Goal: Use online tool/utility: Utilize a website feature to perform a specific function

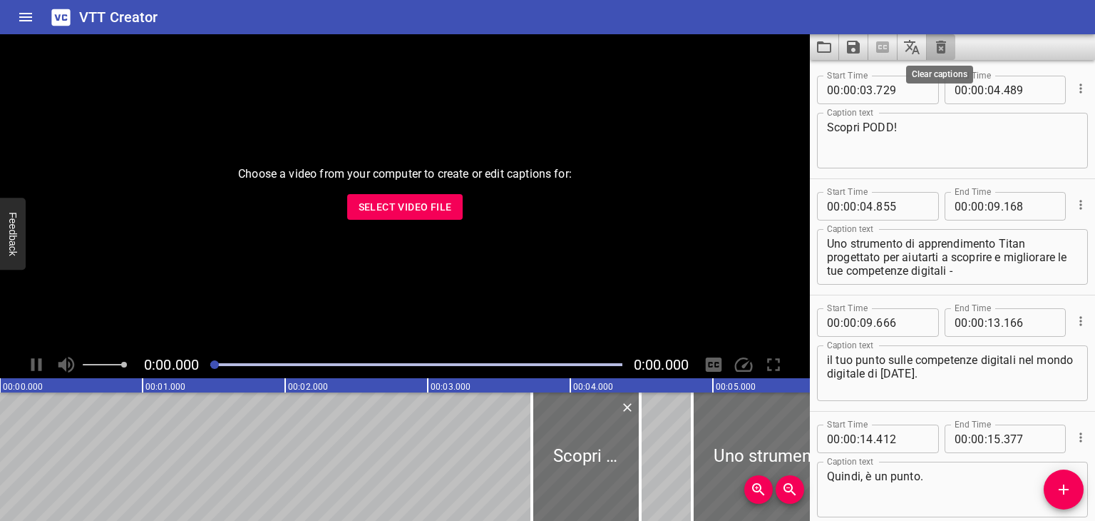
click at [940, 53] on icon "Clear captions" at bounding box center [941, 47] width 10 height 13
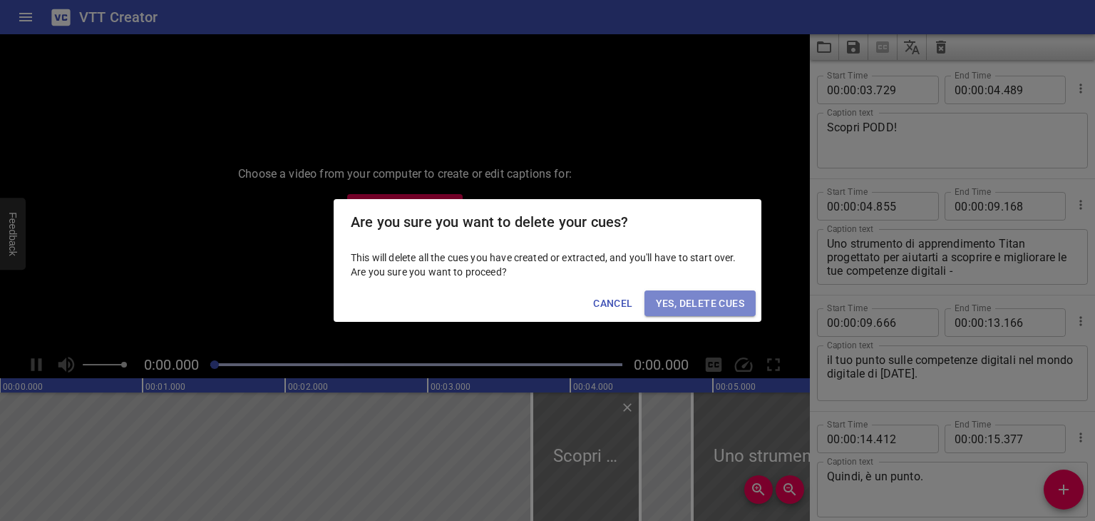
click at [680, 302] on span "Yes, Delete Cues" at bounding box center [700, 304] width 88 height 18
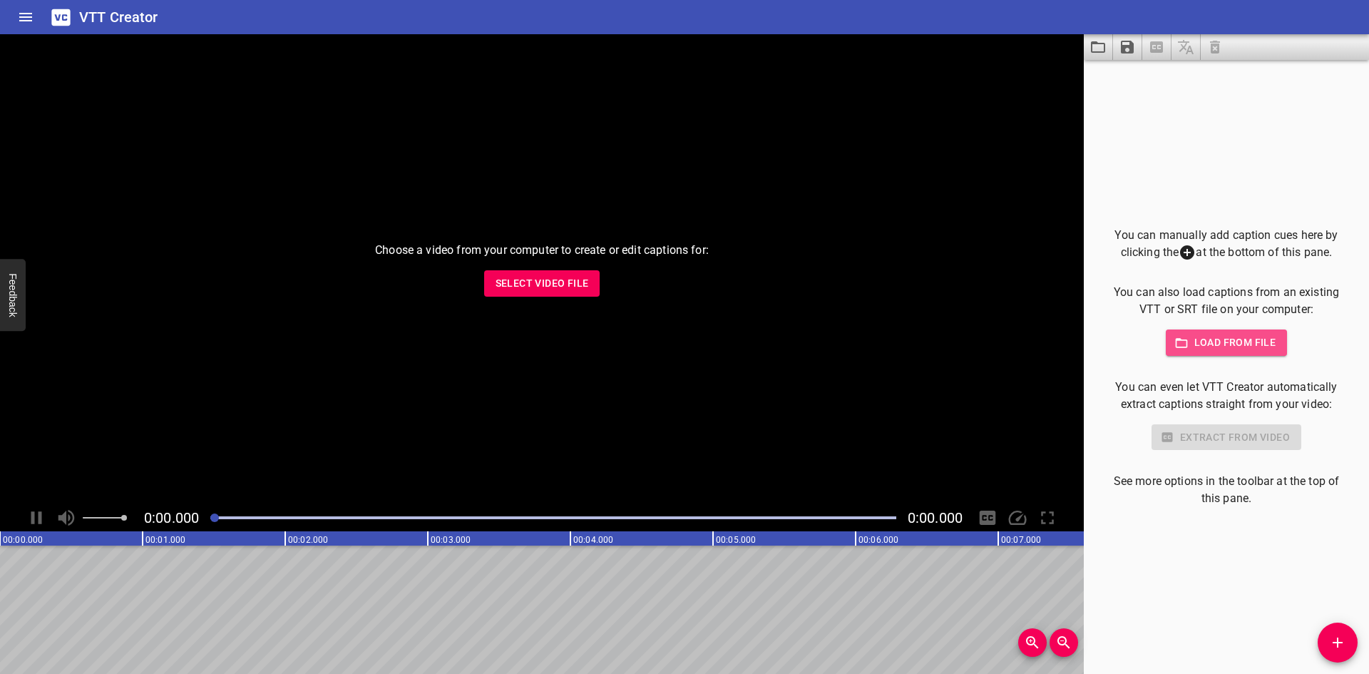
click at [1095, 338] on span "Load from file" at bounding box center [1226, 343] width 99 height 18
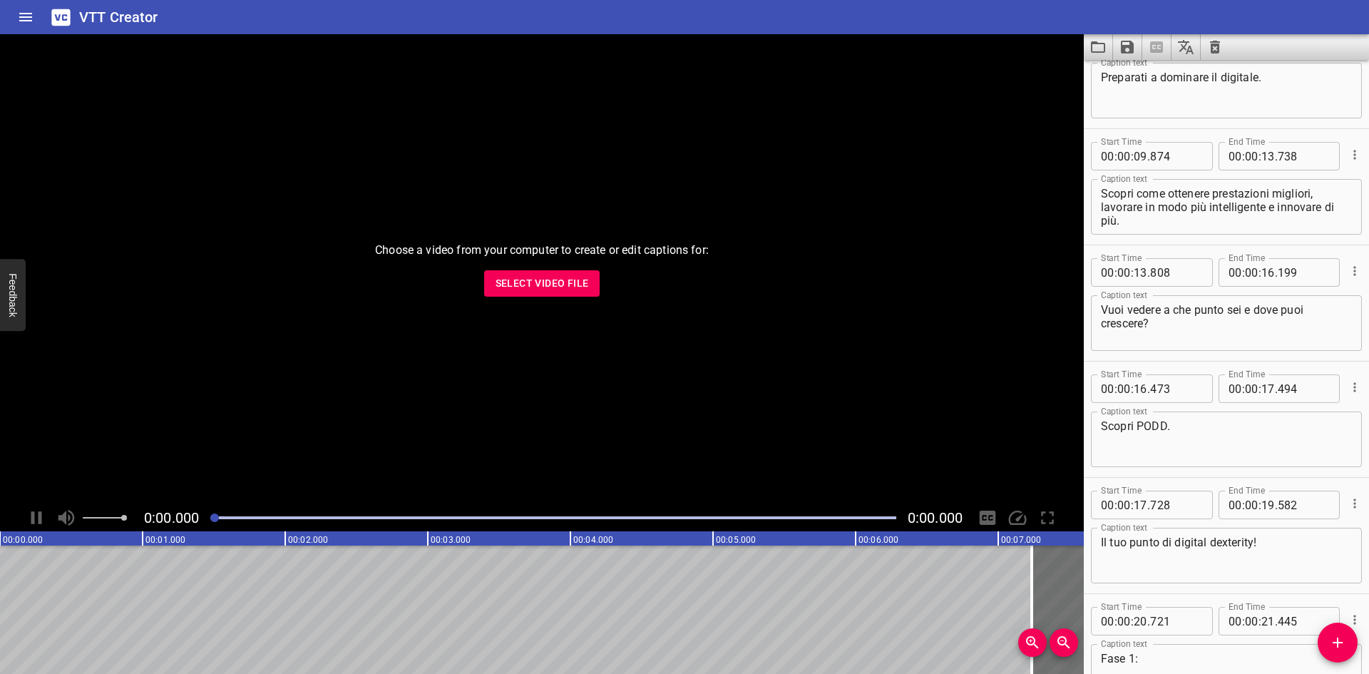
scroll to position [71, 0]
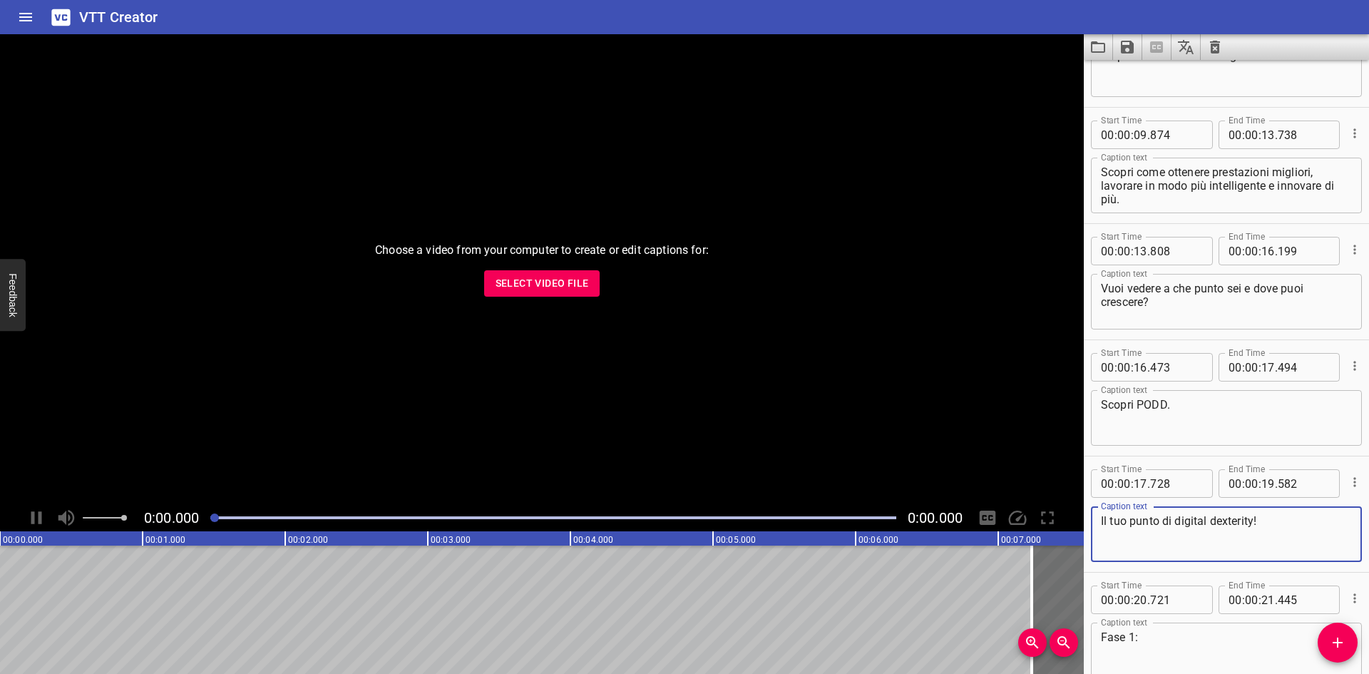
click at [1095, 520] on textarea "Il tuo punto di digital dexterity!" at bounding box center [1226, 534] width 251 height 41
drag, startPoint x: 1164, startPoint y: 525, endPoint x: 1252, endPoint y: 522, distance: 88.5
click at [1095, 520] on textarea "Il tuo punto di digital dexterity!" at bounding box center [1226, 534] width 251 height 41
paste textarea "sulle competenze digitali"
type textarea "Il tuo punto sulle competenze digitali!"
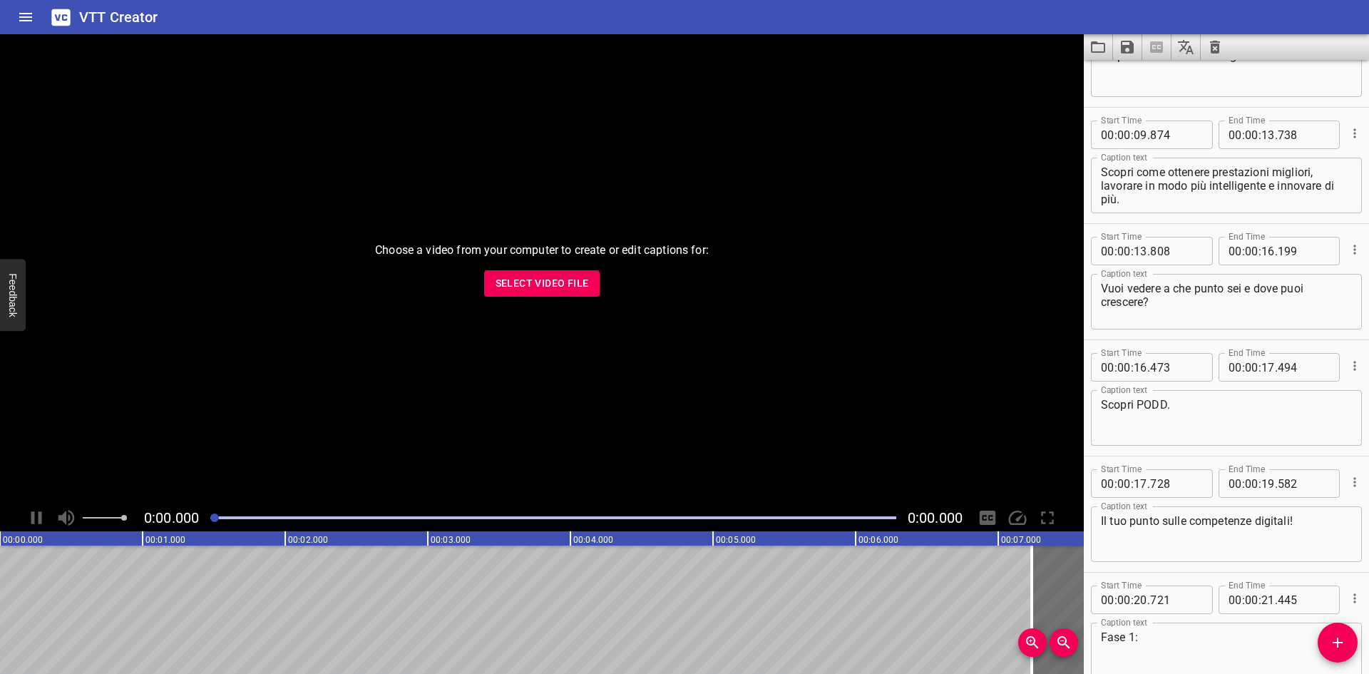
click at [1095, 520] on div "Il tuo punto sulle competenze digitali! Caption text" at bounding box center [1226, 534] width 271 height 56
click at [1086, 461] on div "Start Time 00 : 00 : 17 . 728 Start Time End Time 00 : 00 : 19 . 582 End Time C…" at bounding box center [1226, 514] width 285 height 116
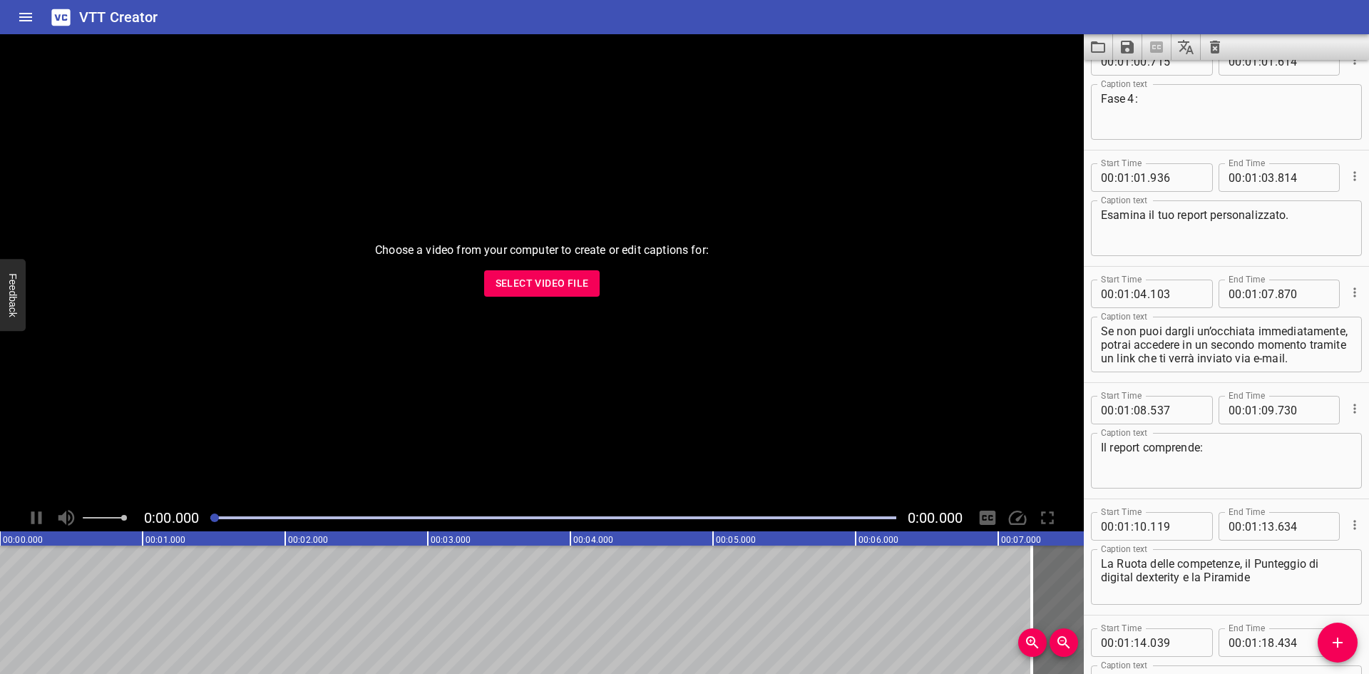
scroll to position [2425, 0]
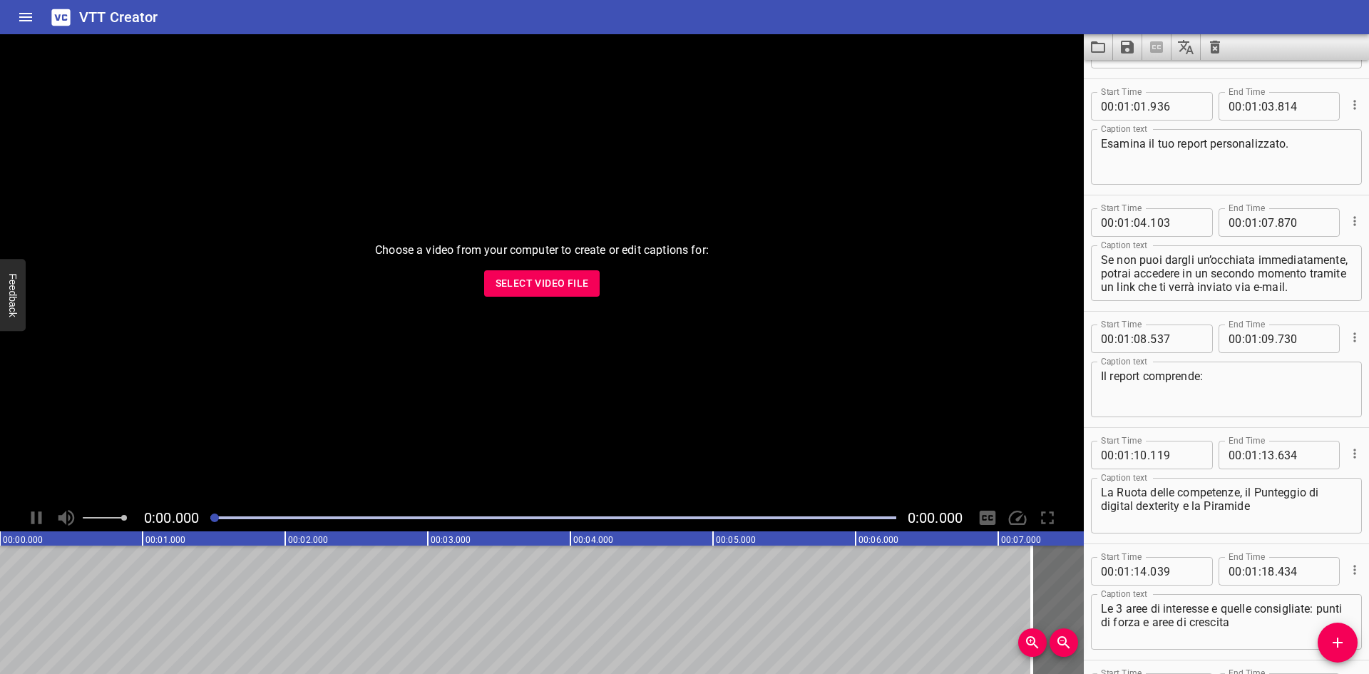
click at [1095, 511] on textarea "La Ruota delle competenze, il Punteggio di digital dexterity e la Piramide" at bounding box center [1226, 506] width 251 height 41
drag, startPoint x: 1098, startPoint y: 506, endPoint x: 1165, endPoint y: 512, distance: 67.3
click at [1095, 512] on div "La Ruota delle competenze, il Punteggio di digital dexterity e la Piramide Capt…" at bounding box center [1226, 506] width 271 height 56
drag, startPoint x: 1180, startPoint y: 507, endPoint x: 1103, endPoint y: 512, distance: 77.2
click at [1095, 512] on textarea "La Ruota delle competenze, il Punteggio di digital dexterity e la Piramide" at bounding box center [1226, 506] width 251 height 41
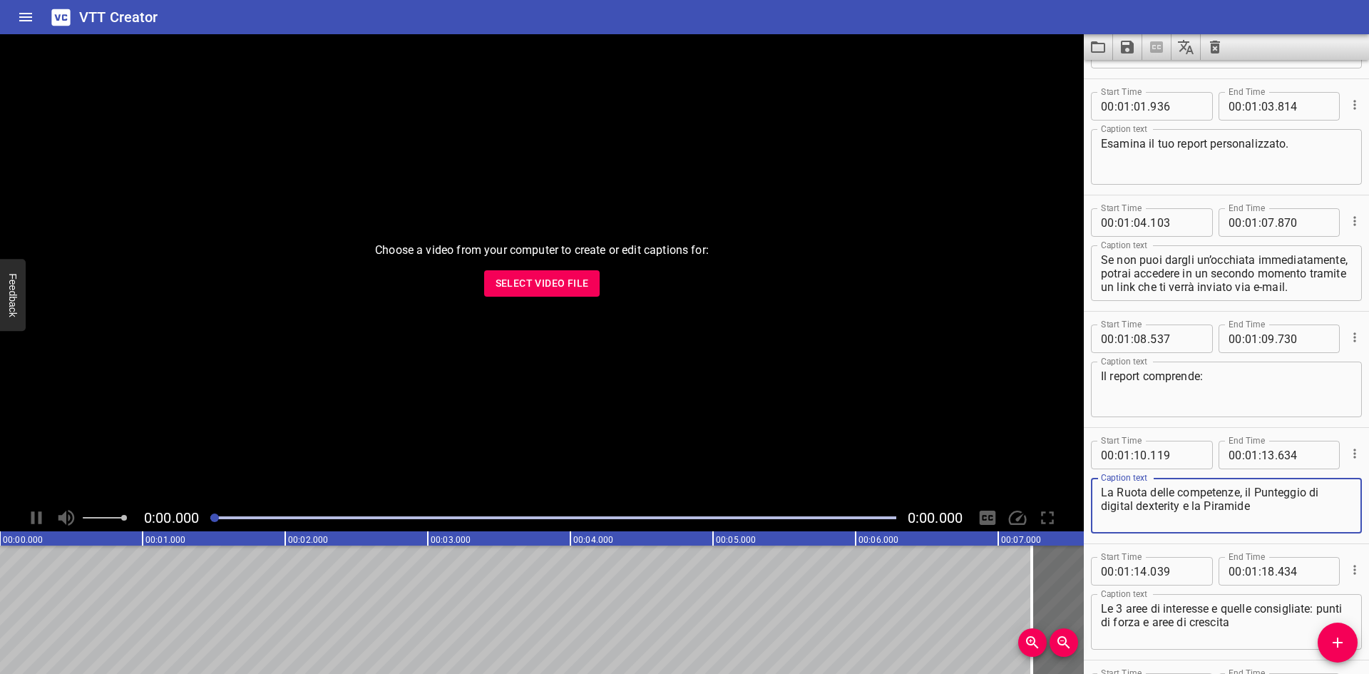
paste textarea "Competenze digitali"
click at [1095, 509] on textarea "La Ruota delle competenze, il Punteggio di Competenze digitali e la Piramide" at bounding box center [1226, 506] width 251 height 41
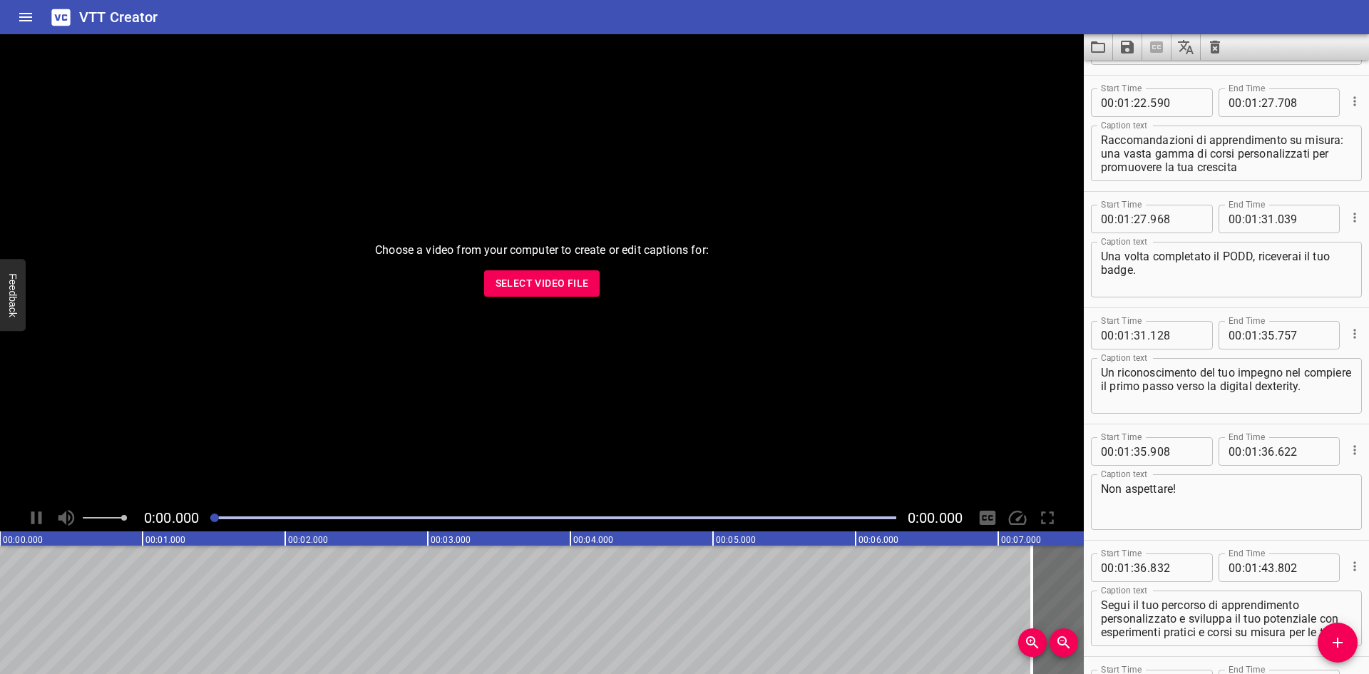
scroll to position [3138, 0]
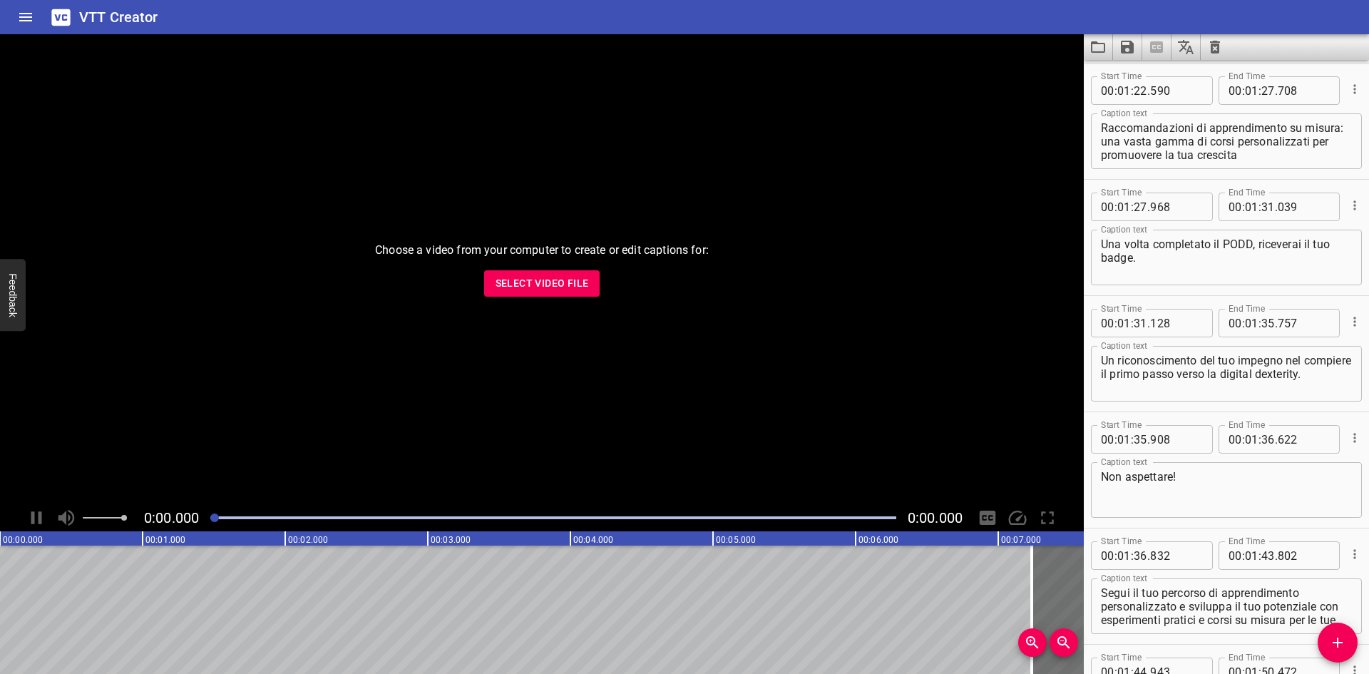
type textarea "La Ruota delle competenze, il Punteggio di competenze digitali e la Piramide"
click at [1095, 260] on textarea "Una volta completato il PODD, riceverai il tuo badge." at bounding box center [1226, 257] width 251 height 41
paste textarea "certificato"
type textarea "Una volta completato il PODD, riceverai il tuo certificato."
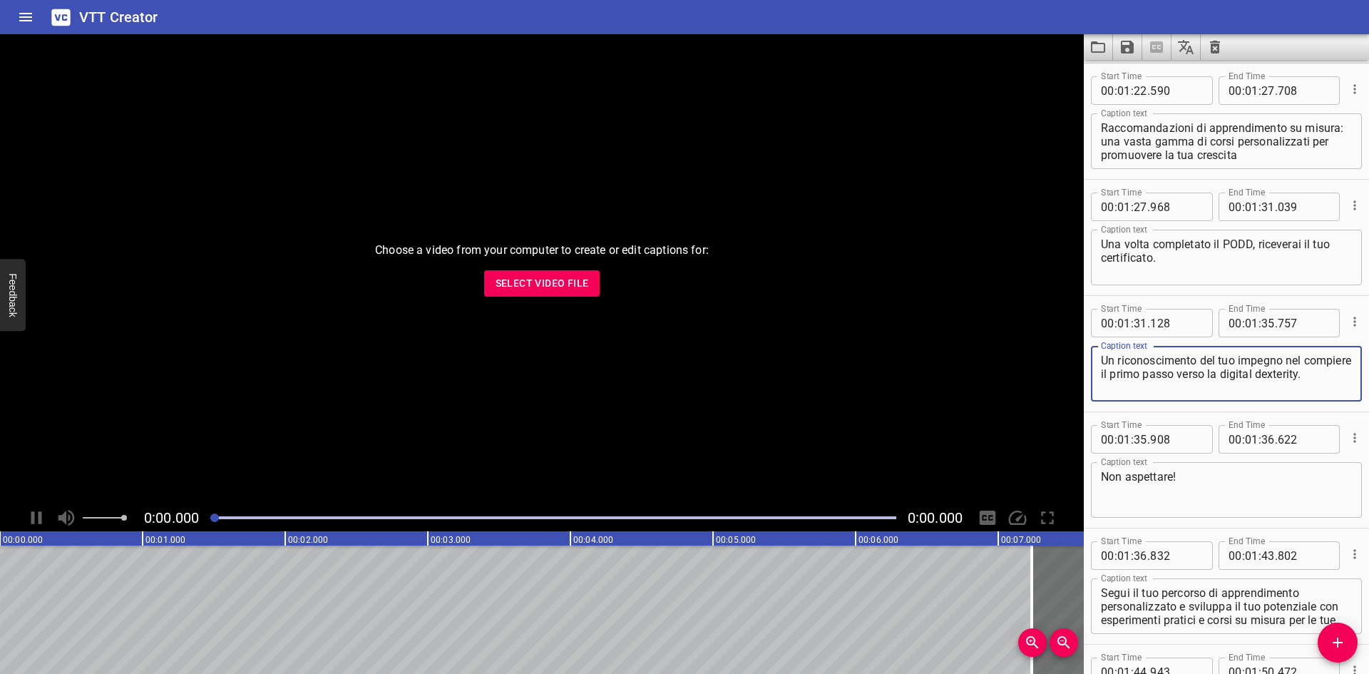
click at [1095, 379] on textarea "Un riconoscimento del tuo impegno nel compiere il primo passo verso la digital …" at bounding box center [1226, 374] width 251 height 41
drag, startPoint x: 1271, startPoint y: 377, endPoint x: 1145, endPoint y: 391, distance: 127.8
click at [1095, 391] on textarea "Un riconoscimento del tuo impegno nel compiere il primo passo verso la digital …" at bounding box center [1226, 374] width 251 height 41
paste textarea "Competenze digitali"
click at [1095, 377] on textarea "Un riconoscimento del tuo impegno nel compiere il primo passo verso la Competen…" at bounding box center [1226, 374] width 251 height 41
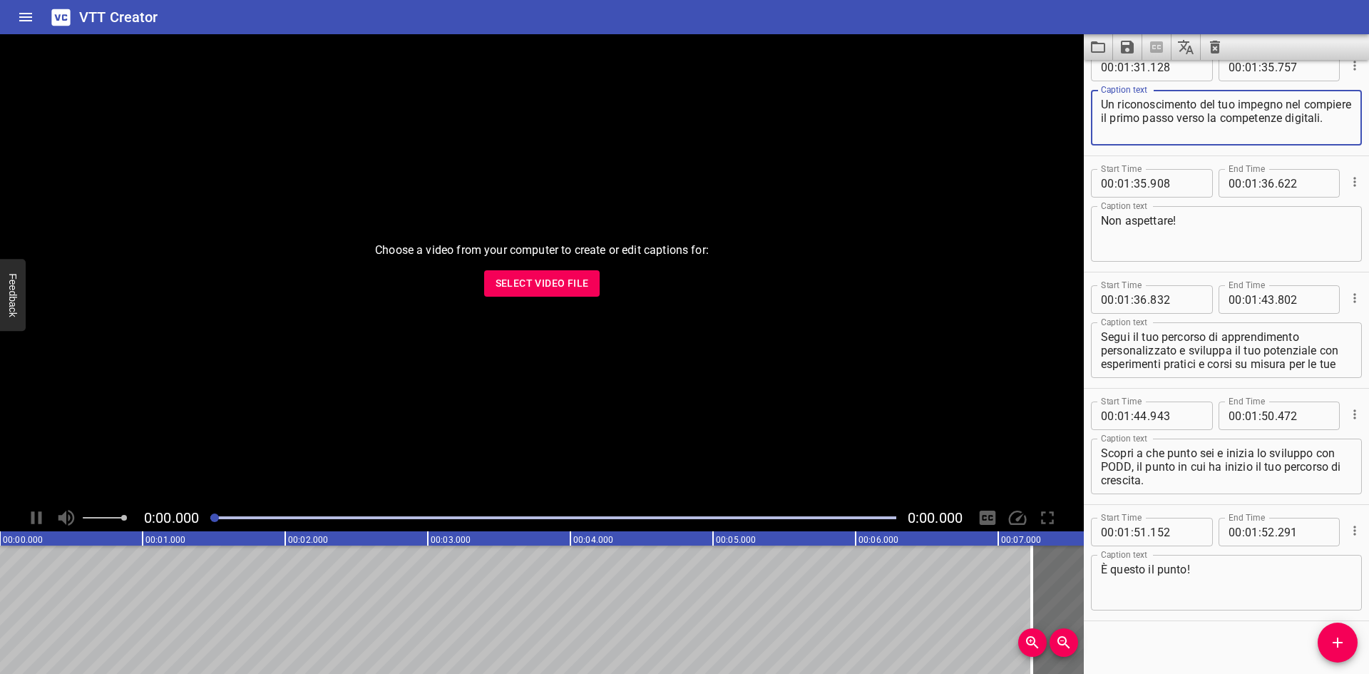
scroll to position [3405, 0]
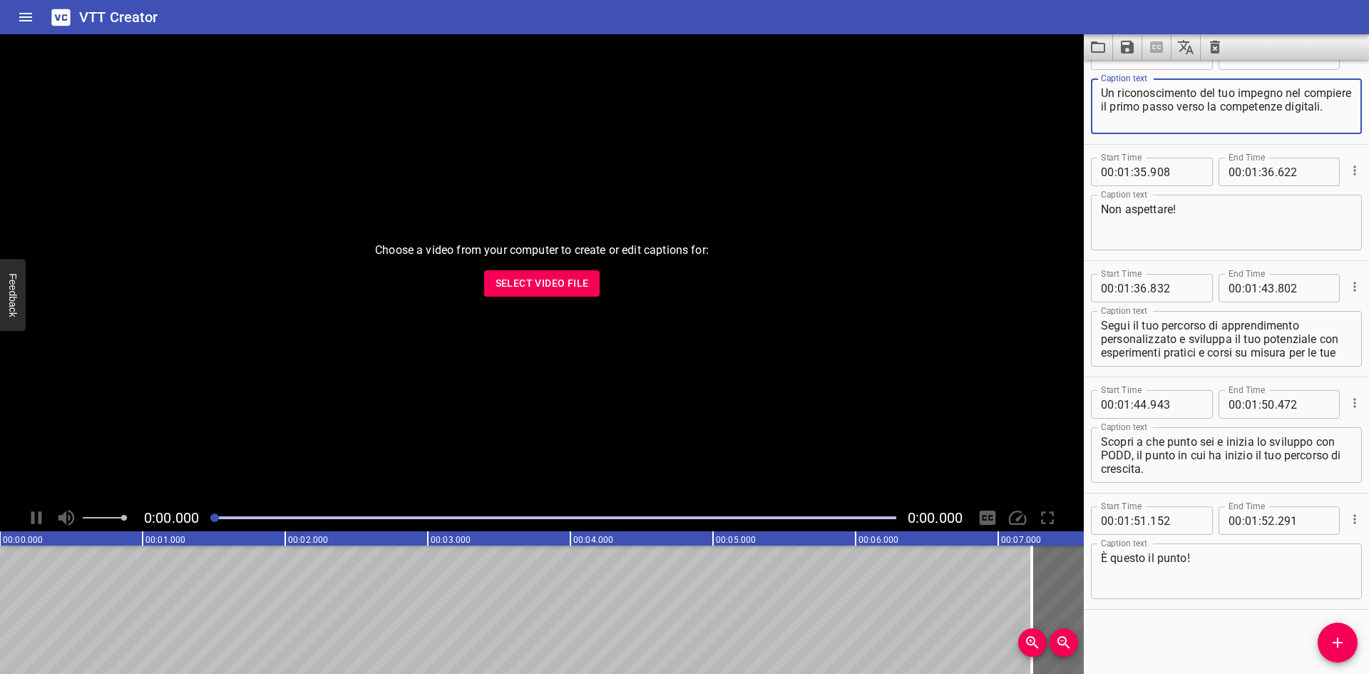
type textarea "Un riconoscimento del tuo impegno nel compiere il primo passo verso la competen…"
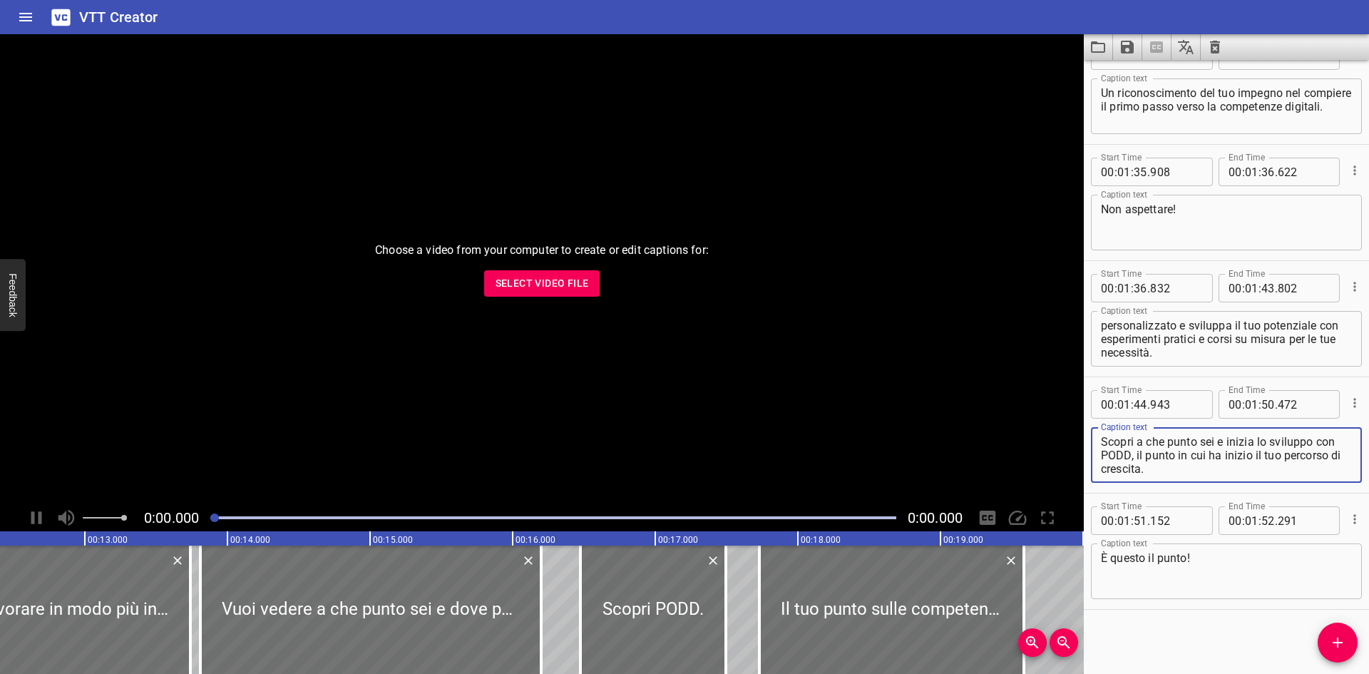
click at [1095, 471] on textarea "Scopri a che punto sei e inizia lo sviluppo con PODD, il punto in cui ha inizio…" at bounding box center [1226, 455] width 251 height 41
click at [1095, 469] on textarea "Scopri a che punto sei e inizia lo sviluppo con PODD, il punto in cui ha inizio…" at bounding box center [1226, 455] width 251 height 41
drag, startPoint x: 1136, startPoint y: 455, endPoint x: 1141, endPoint y: 468, distance: 13.8
click at [1095, 468] on textarea "Scopri a che punto sei e inizia lo sviluppo con PODD, il punto in cui ha inizio…" at bounding box center [1226, 455] width 251 height 41
paste textarea "tuo percorso di crescita ha inizio"
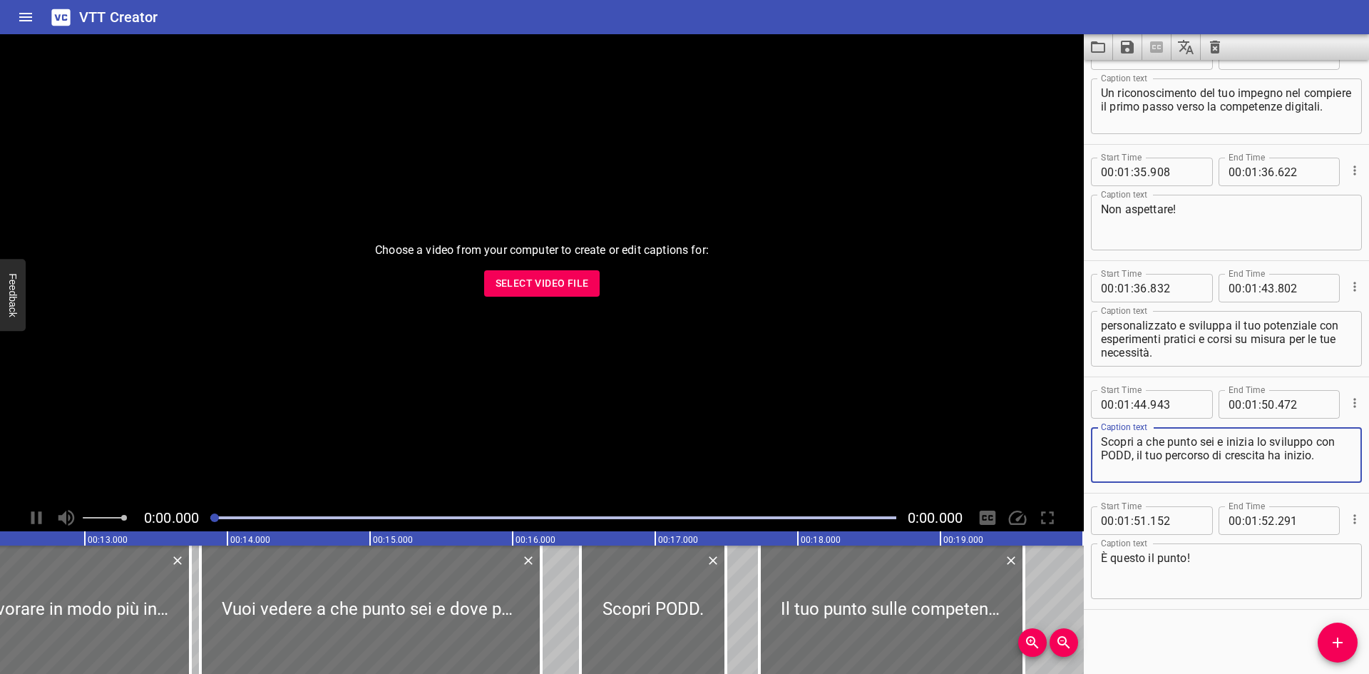
type textarea "Scopri a che punto sei e inizia lo sviluppo con PODD, il tuo percorso di cresci…"
click at [1095, 520] on textarea "È questo il punto!" at bounding box center [1226, 571] width 251 height 41
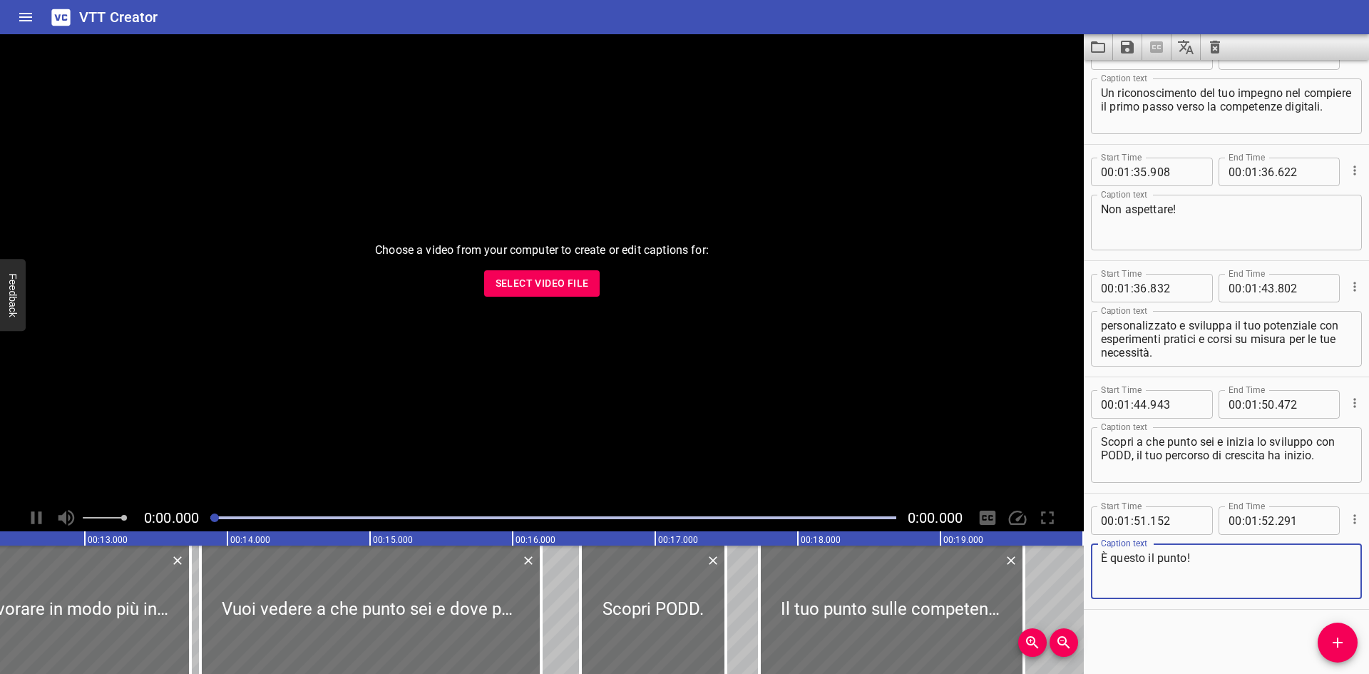
click at [1095, 520] on textarea "È questo il punto!" at bounding box center [1226, 571] width 251 height 41
drag, startPoint x: 1099, startPoint y: 558, endPoint x: 1161, endPoint y: 558, distance: 62.0
click at [1095, 520] on div "È questo il punto! Caption text" at bounding box center [1226, 571] width 271 height 56
drag, startPoint x: 1184, startPoint y: 558, endPoint x: 1095, endPoint y: 560, distance: 89.9
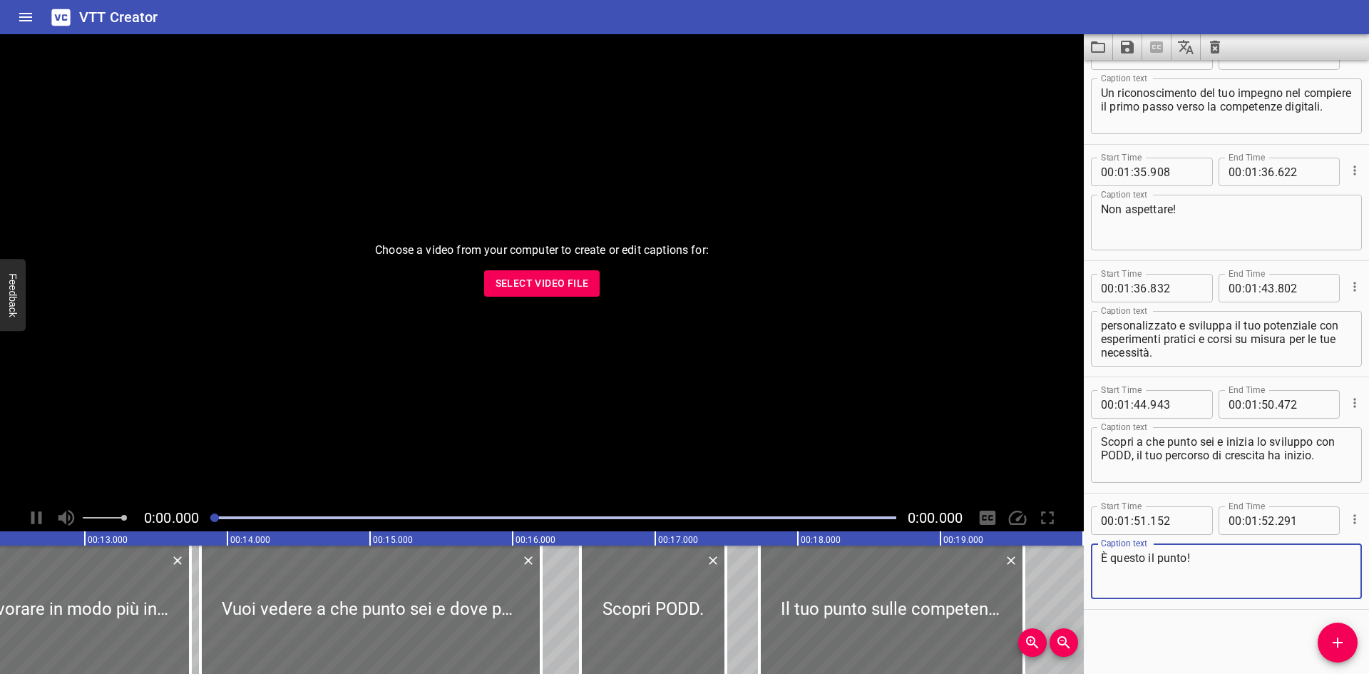
click at [1095, 520] on div "È questo il punto! Caption text" at bounding box center [1226, 571] width 271 height 56
paste textarea "questo è il punto essenziale"
click at [1095, 520] on textarea "questo è il punto essenziale!" at bounding box center [1226, 571] width 251 height 41
type textarea "Questo è il punto essenziale!"
click at [1095, 47] on icon "Save captions to file" at bounding box center [1127, 47] width 13 height 13
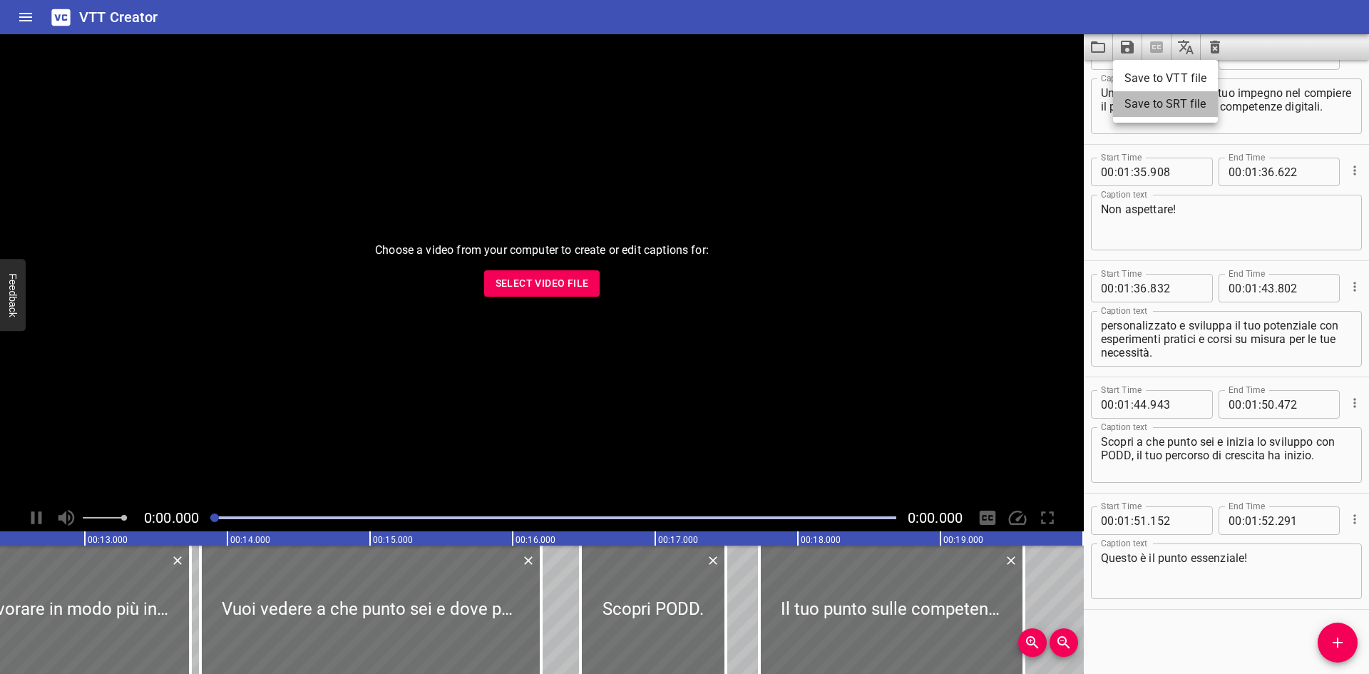
click at [1095, 103] on li "Save to SRT file" at bounding box center [1165, 104] width 105 height 26
